Goal: Task Accomplishment & Management: Manage account settings

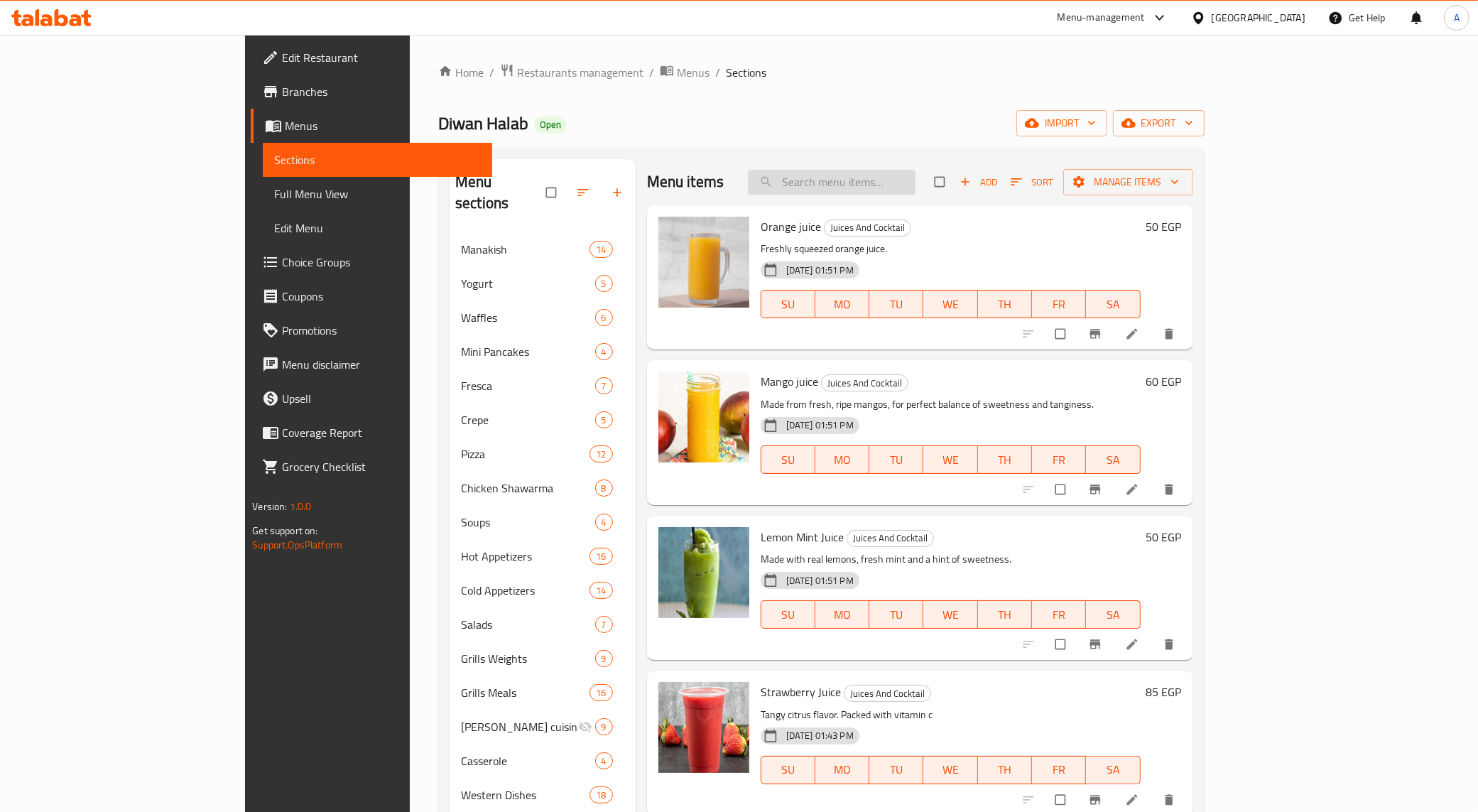
click at [915, 179] on input "search" at bounding box center [832, 181] width 168 height 24
paste input "Apples"
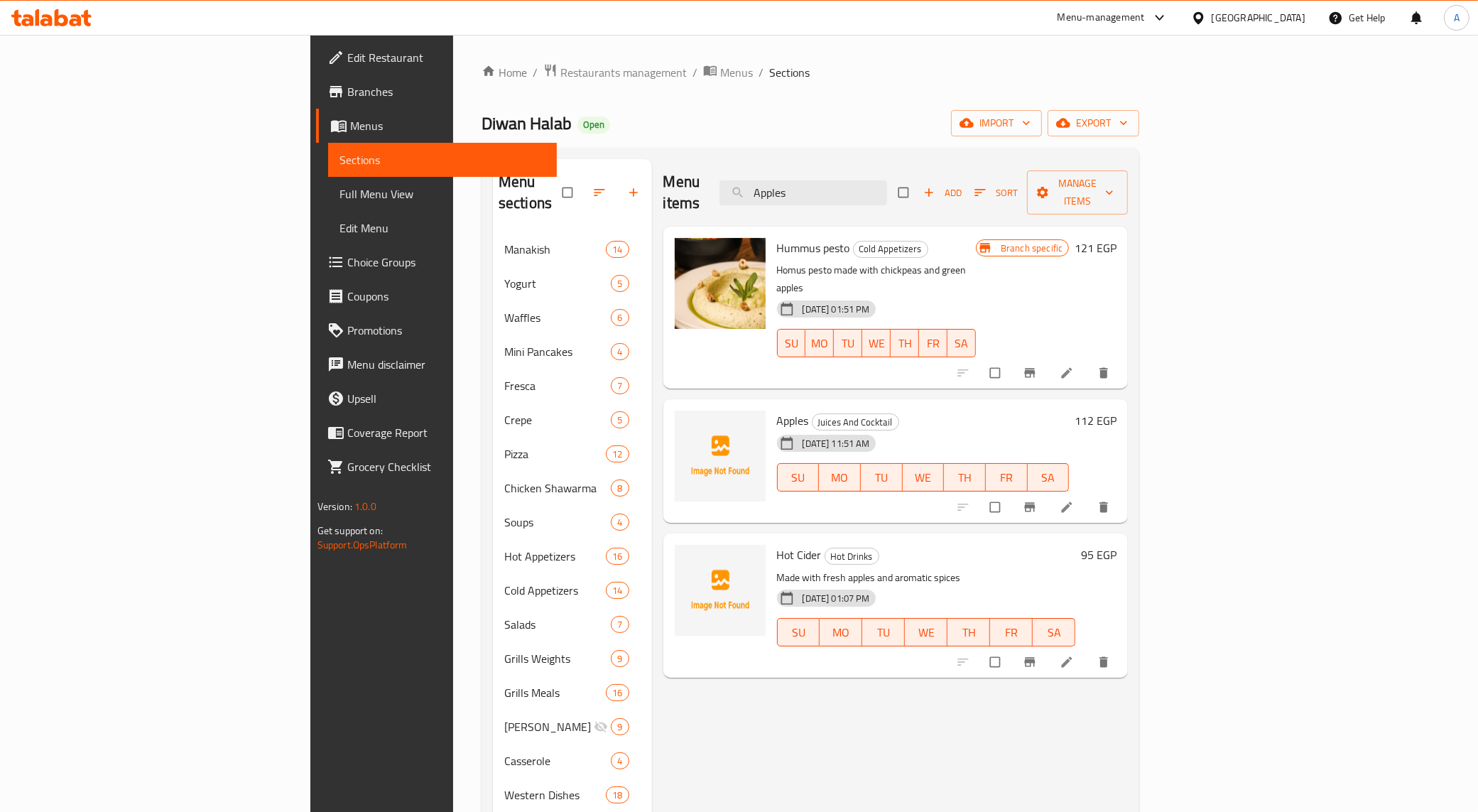
type input "Apples"
click at [1011, 493] on input "checkbox" at bounding box center [996, 507] width 30 height 27
checkbox input "true"
click at [1108, 502] on icon "delete" at bounding box center [1104, 507] width 8 height 11
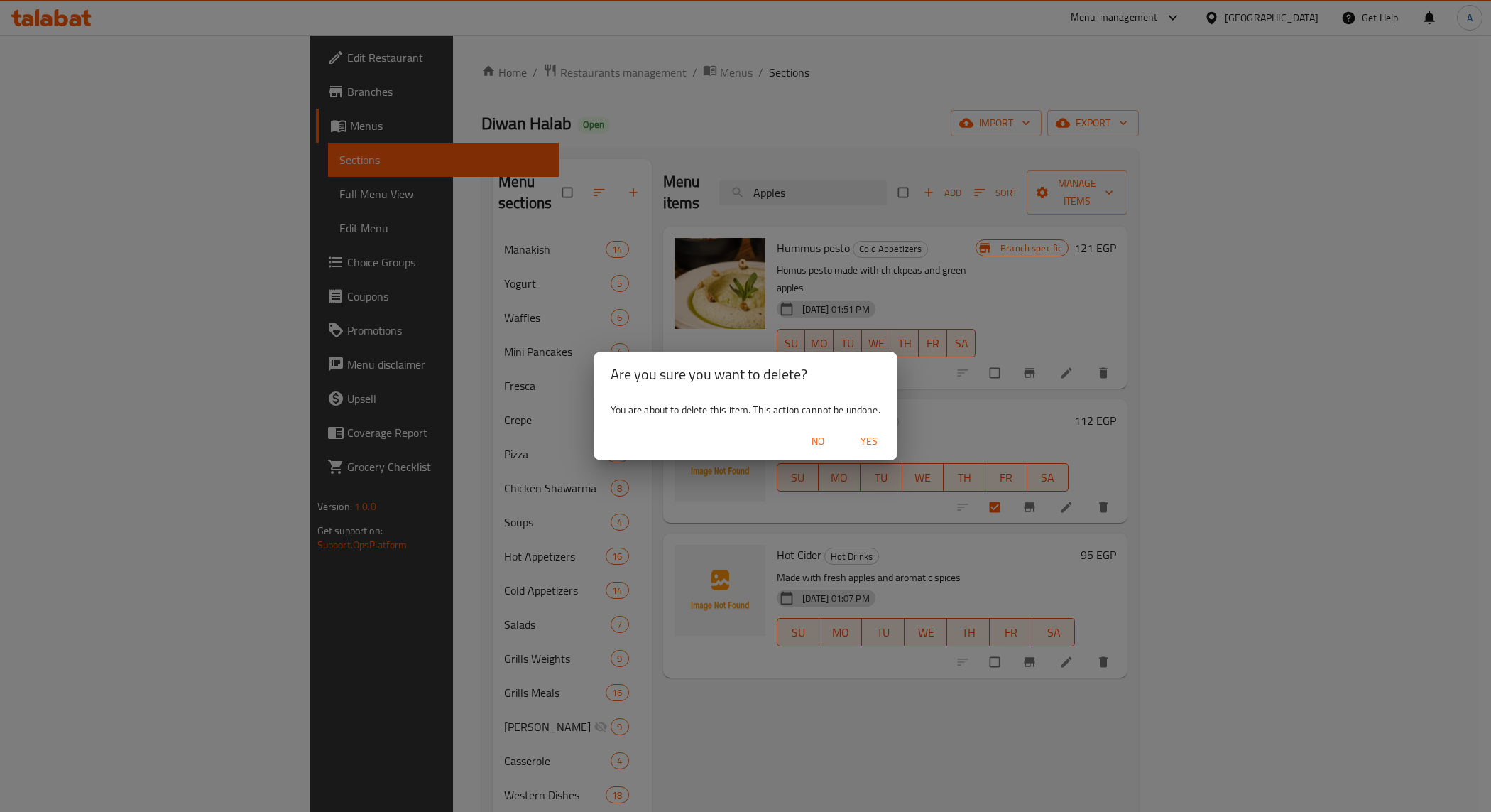
click at [853, 444] on span "Yes" at bounding box center [869, 441] width 34 height 18
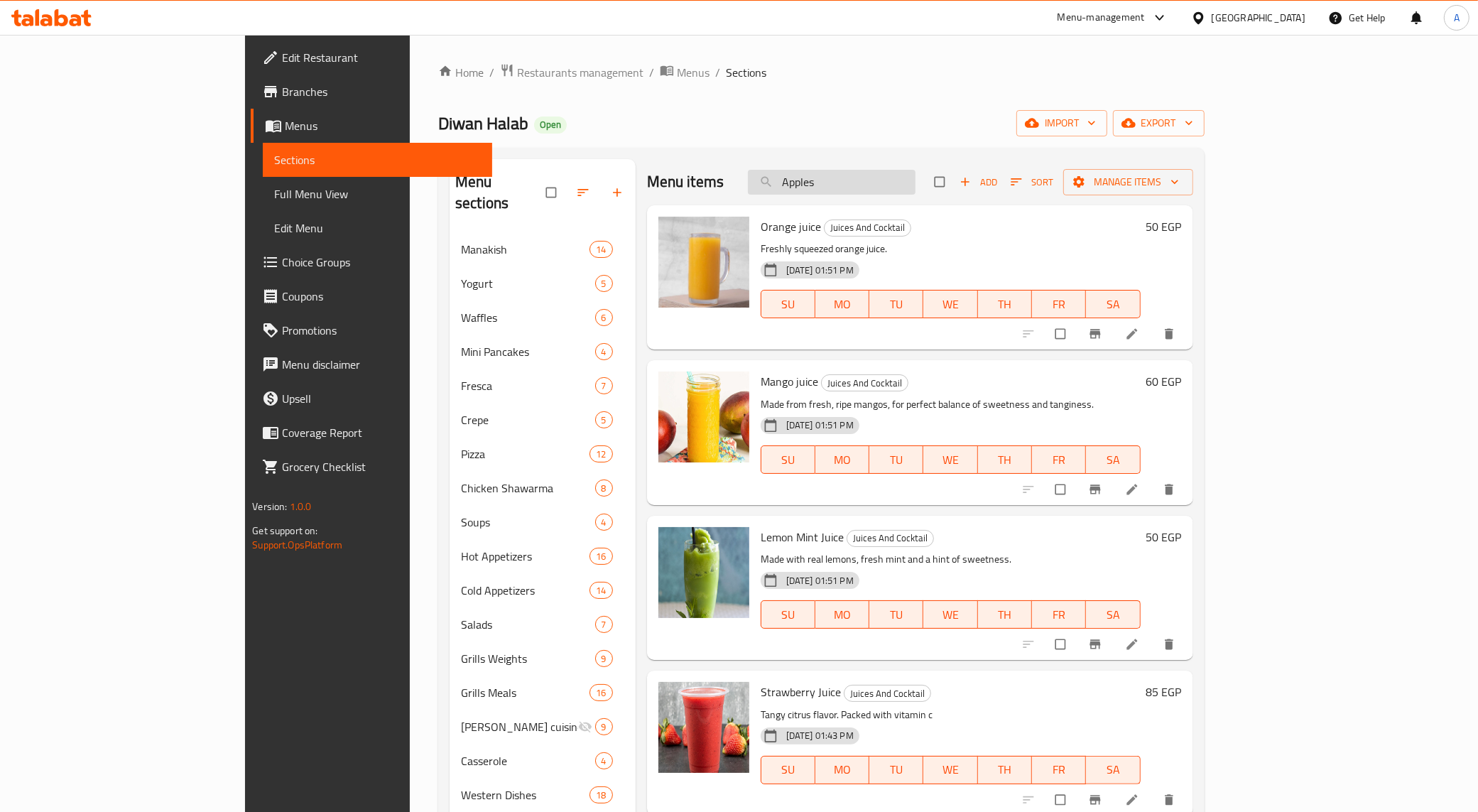
click at [915, 191] on input "Apples" at bounding box center [832, 181] width 168 height 24
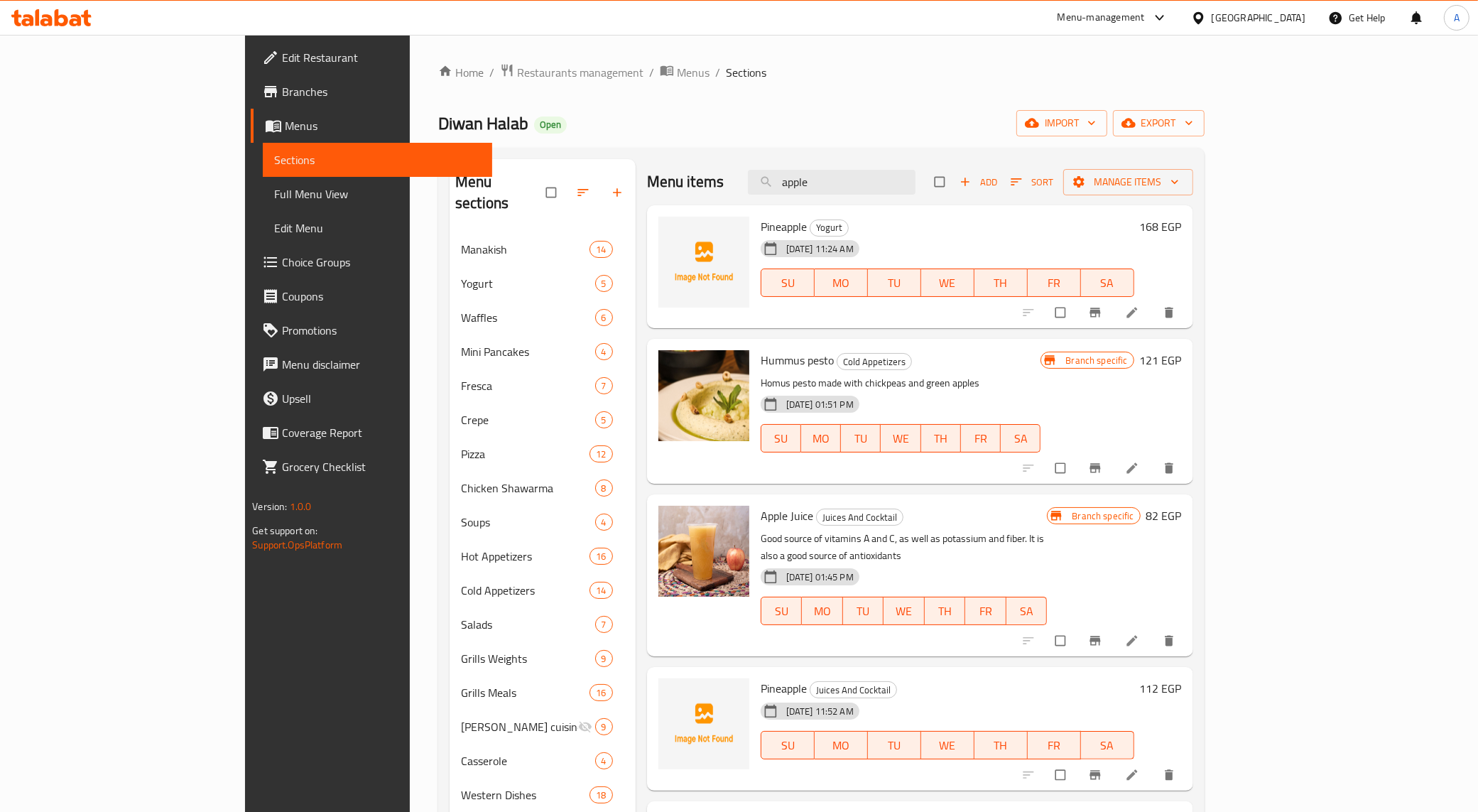
type input "apple"
